Goal: Find contact information: Find contact information

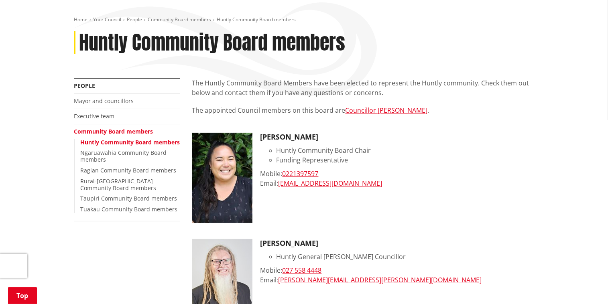
scroll to position [83, 0]
click at [358, 111] on link "Councillor [PERSON_NAME]" at bounding box center [387, 110] width 82 height 9
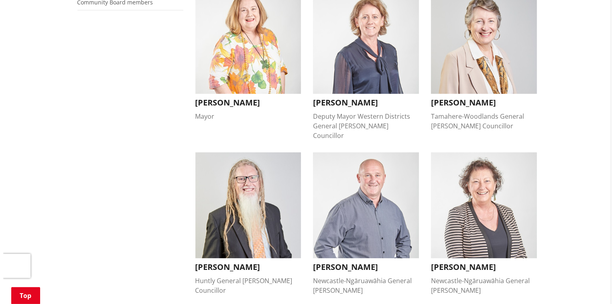
scroll to position [239, 0]
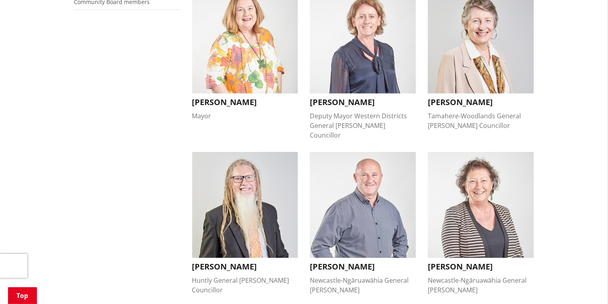
click at [256, 163] on img "button" at bounding box center [245, 205] width 106 height 106
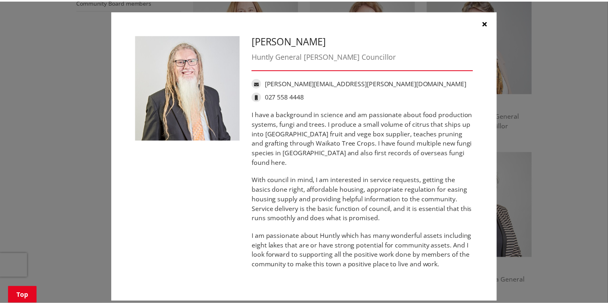
scroll to position [0, 0]
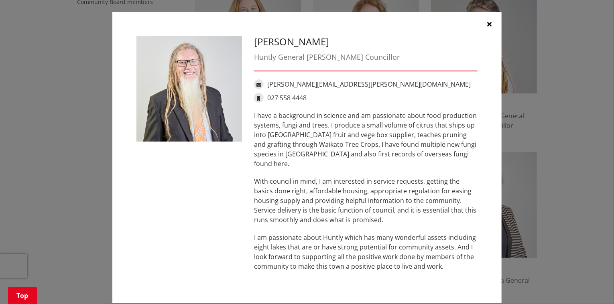
click at [486, 19] on button "button" at bounding box center [490, 24] width 24 height 24
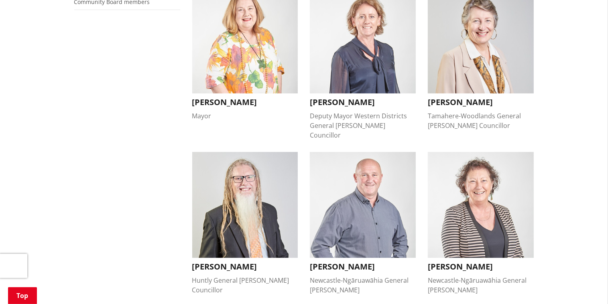
click at [472, 29] on img "button" at bounding box center [481, 41] width 106 height 106
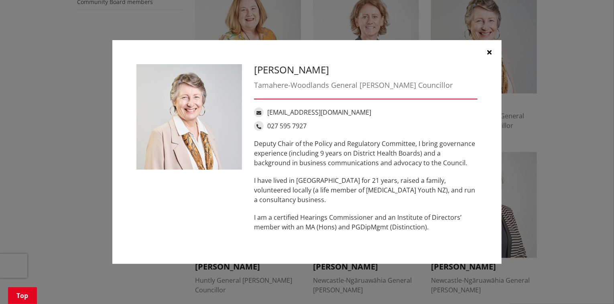
click at [488, 52] on icon "button" at bounding box center [490, 52] width 4 height 6
